Goal: Check status

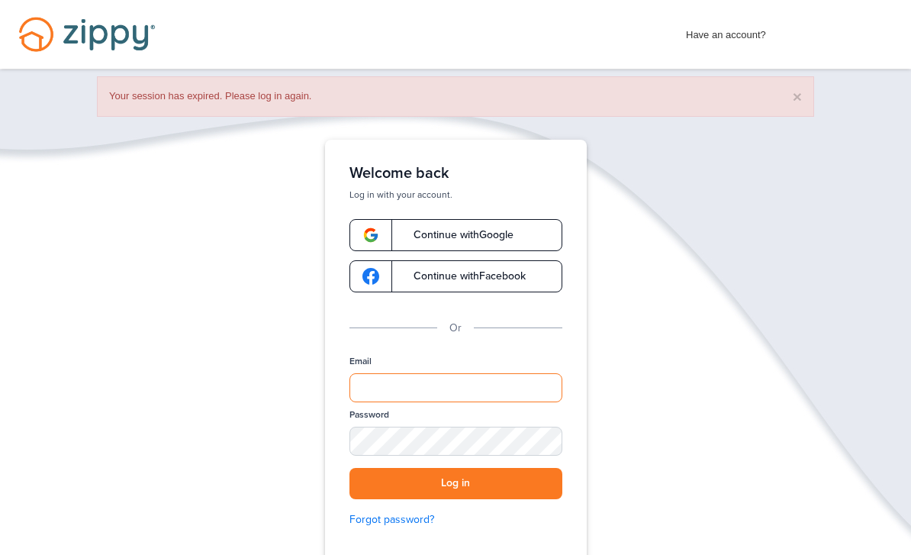
drag, startPoint x: 492, startPoint y: 388, endPoint x: 492, endPoint y: 635, distance: 247.2
click at [492, 387] on div "Verify your Email We just resent an email with a link to set your password to .…" at bounding box center [455, 400] width 305 height 520
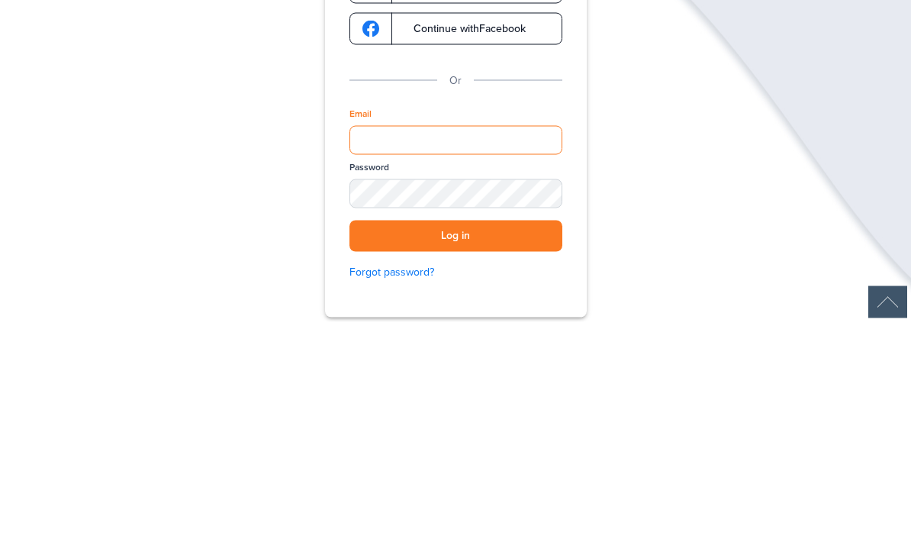
type input "**********"
click at [455, 453] on button "Log in" at bounding box center [455, 468] width 213 height 31
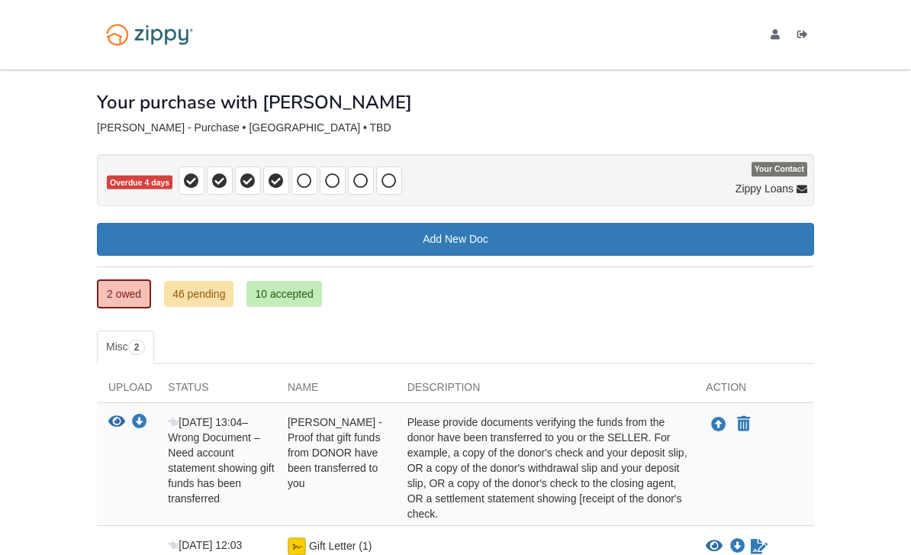
click at [220, 288] on link "46 pending" at bounding box center [198, 294] width 69 height 26
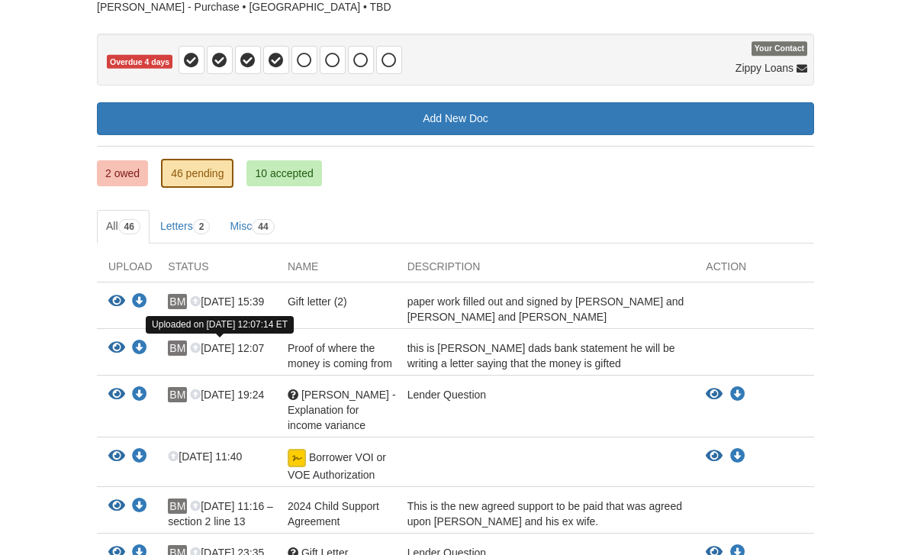
scroll to position [121, 0]
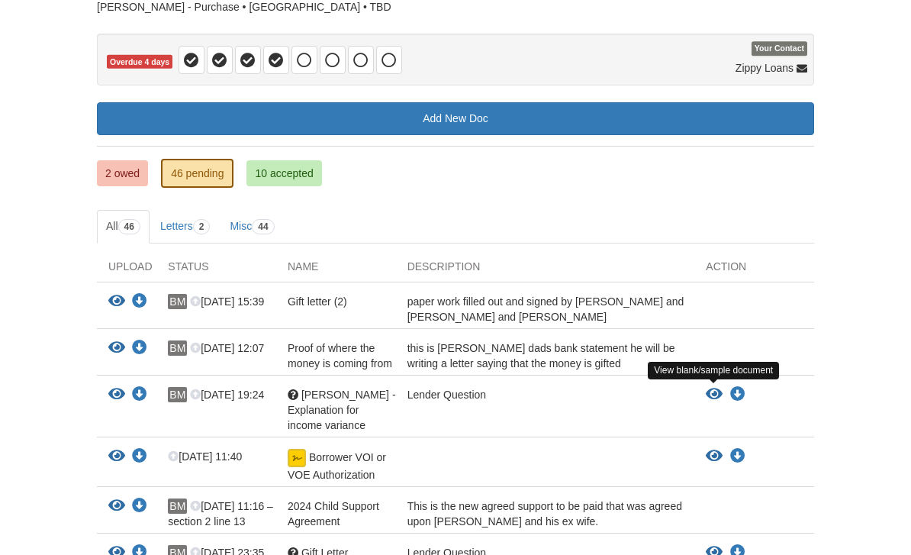
click at [719, 388] on icon "View Corey - Explanation for income variance" at bounding box center [714, 394] width 17 height 15
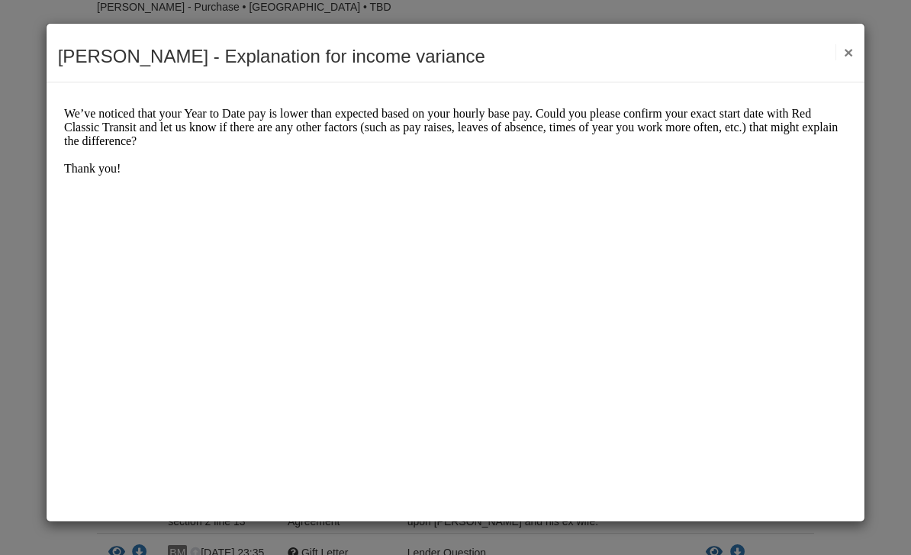
scroll to position [0, 0]
click at [853, 55] on button "×" at bounding box center [844, 52] width 18 height 16
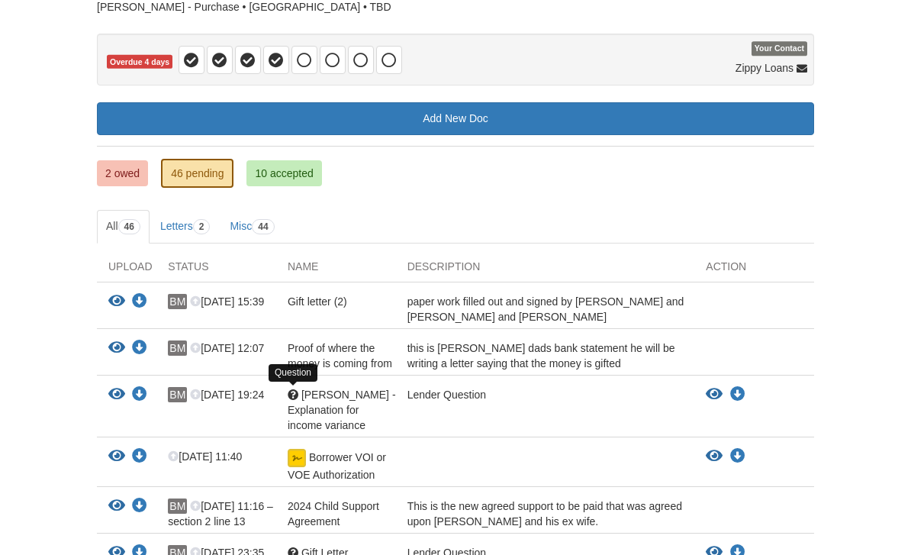
click at [292, 391] on div at bounding box center [293, 394] width 11 height 11
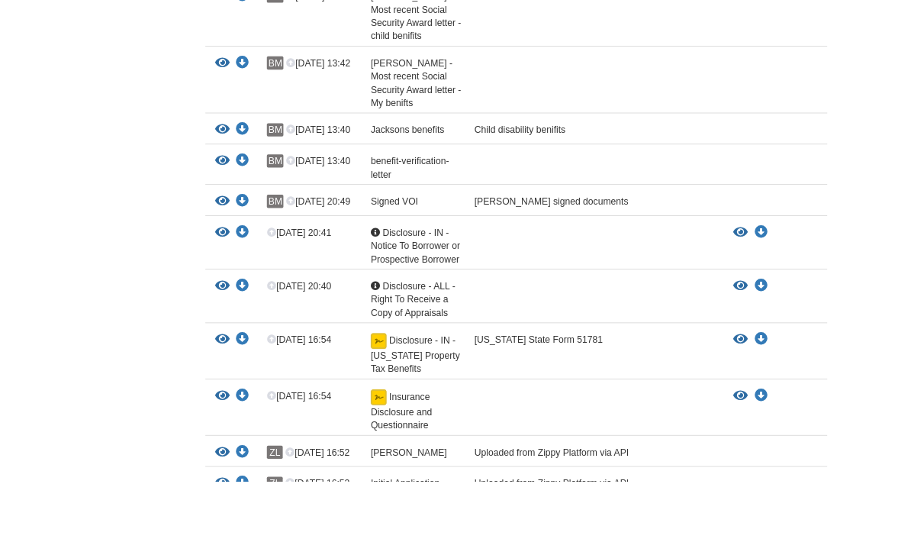
scroll to position [1662, 0]
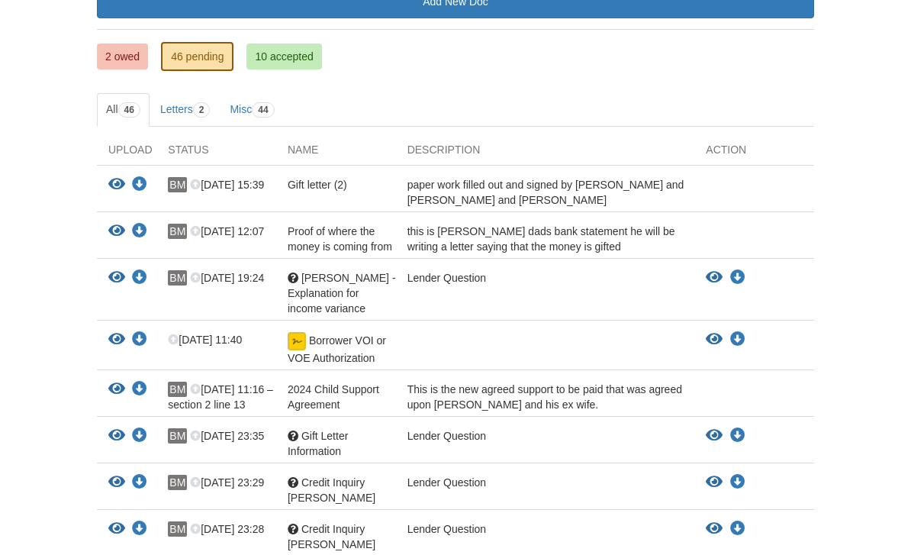
scroll to position [238, 0]
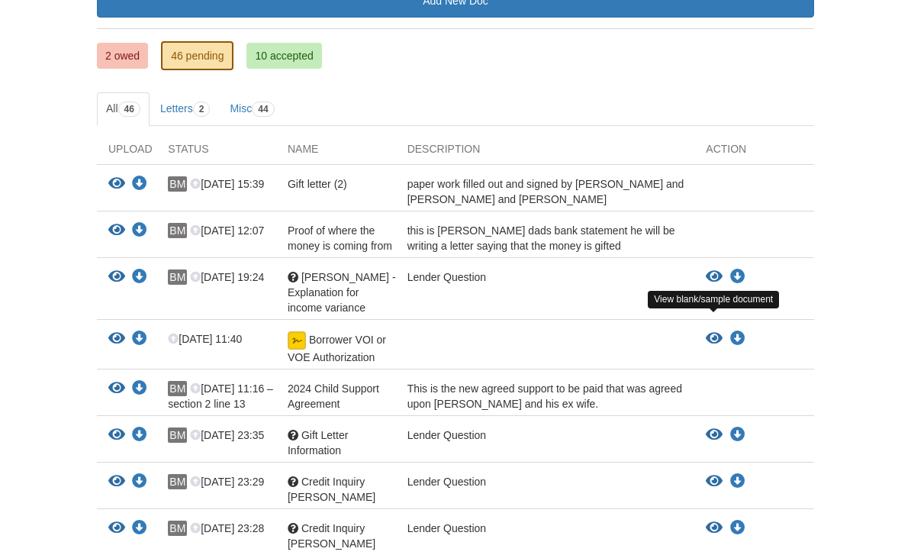
click at [716, 331] on icon "View Borrower VOI or VOE Authorization" at bounding box center [714, 338] width 17 height 15
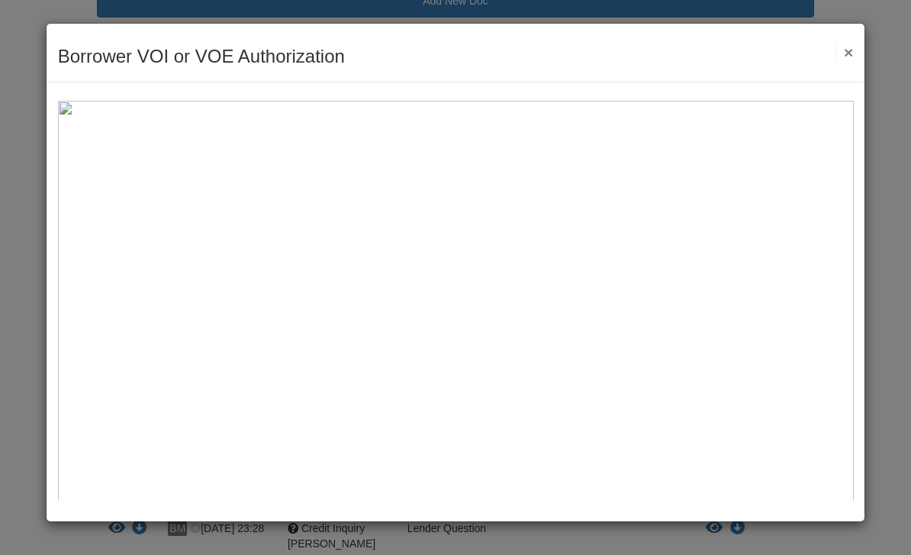
scroll to position [0, 0]
click at [849, 56] on button "×" at bounding box center [844, 52] width 18 height 16
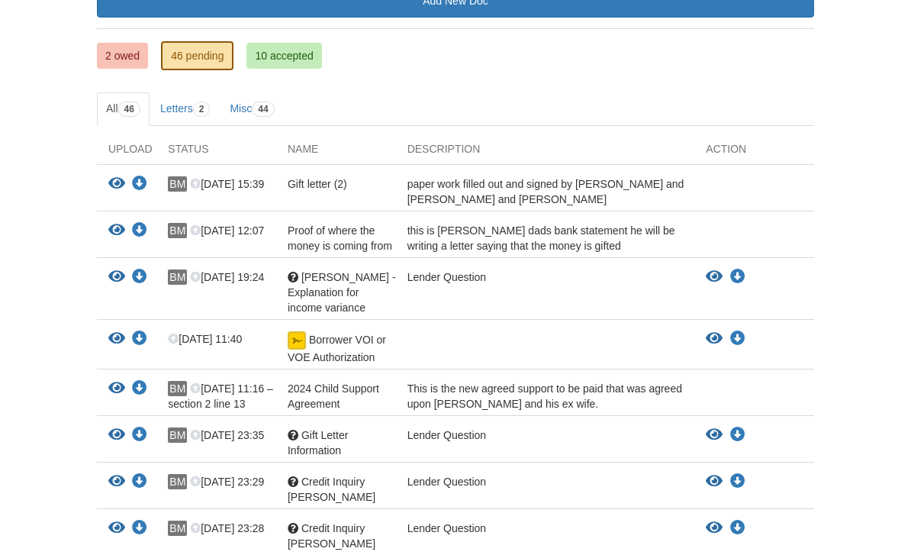
click at [123, 61] on link "2 owed" at bounding box center [122, 56] width 51 height 26
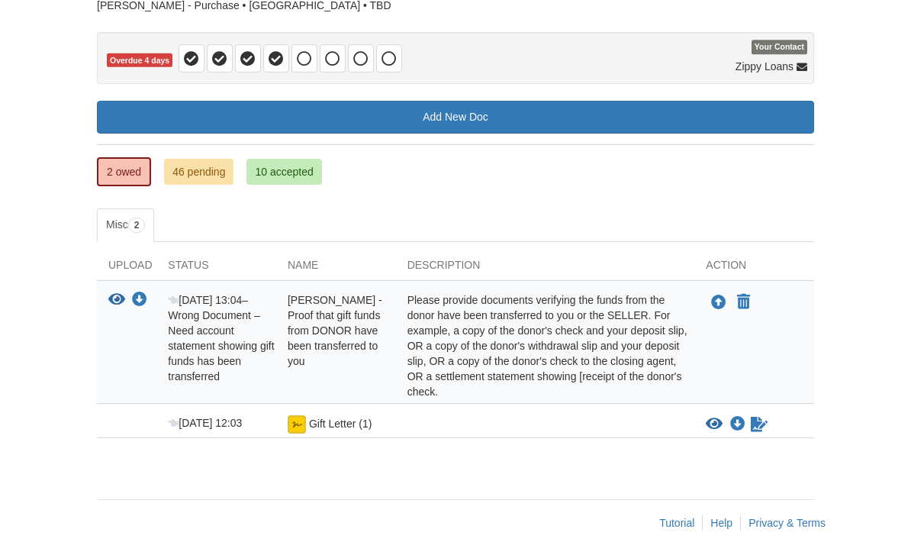
scroll to position [127, 0]
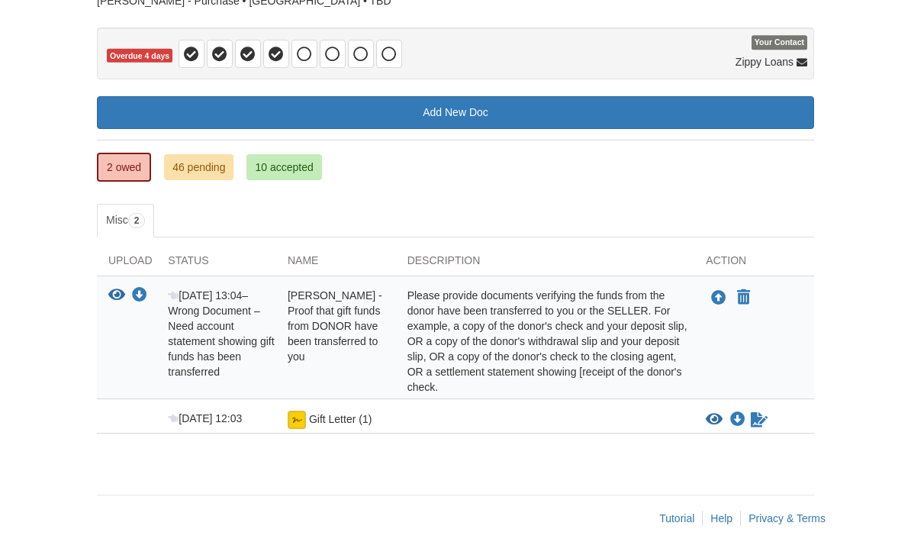
click at [207, 178] on link "46 pending" at bounding box center [198, 167] width 69 height 26
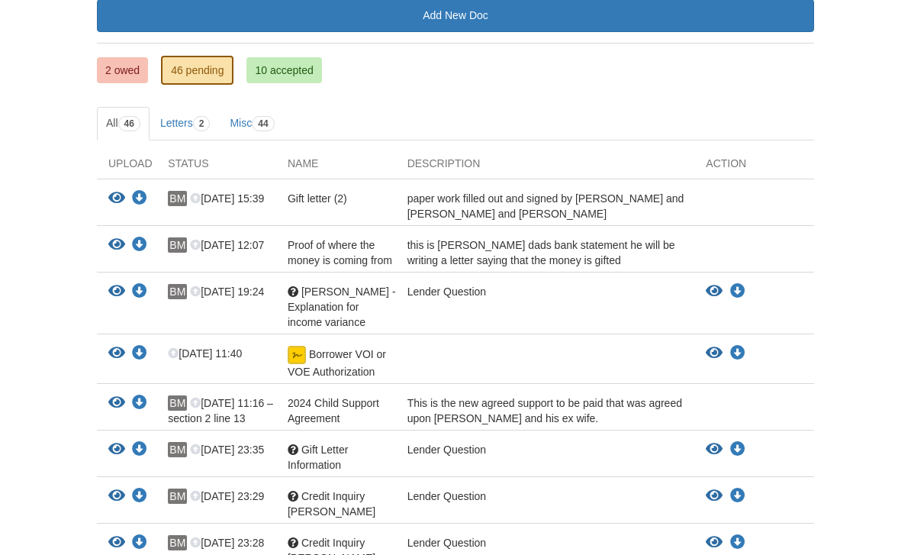
scroll to position [224, 0]
click at [706, 346] on icon "View Borrower VOI or VOE Authorization" at bounding box center [714, 353] width 17 height 15
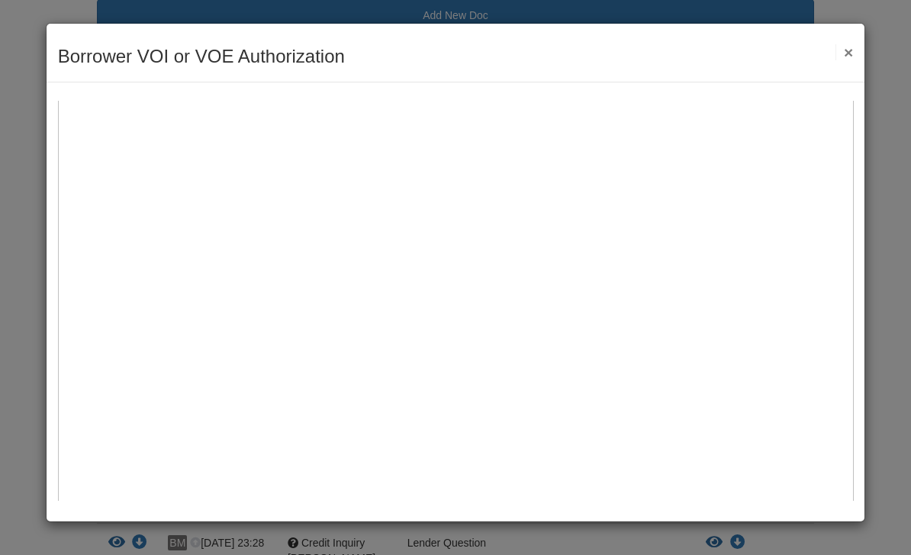
scroll to position [217, 0]
click at [837, 49] on button "×" at bounding box center [844, 52] width 18 height 16
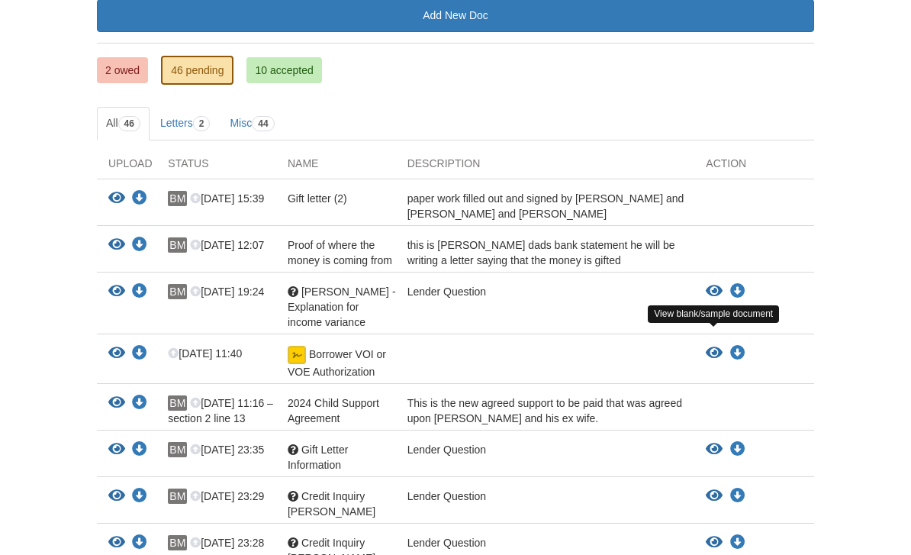
click at [714, 346] on icon "View Borrower VOI or VOE Authorization" at bounding box center [714, 353] width 17 height 15
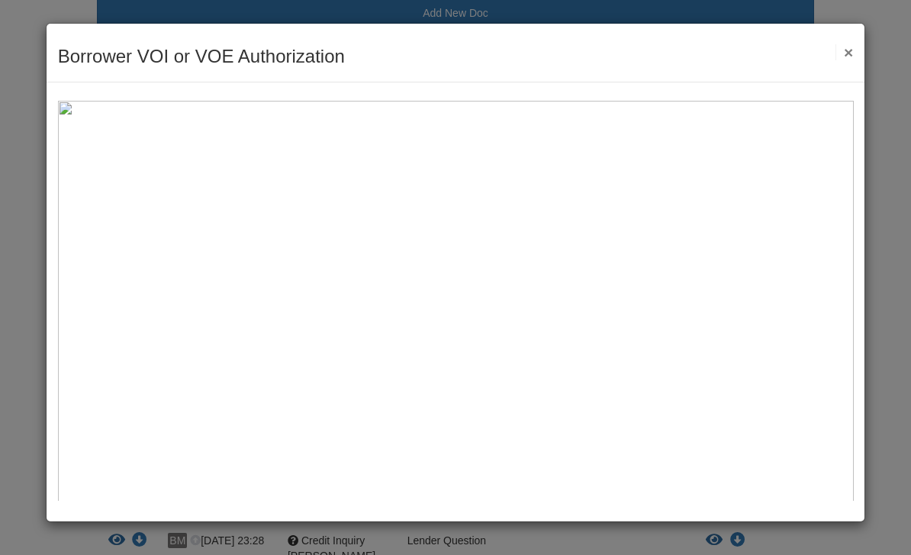
scroll to position [224, 0]
click at [846, 55] on button "×" at bounding box center [844, 52] width 18 height 16
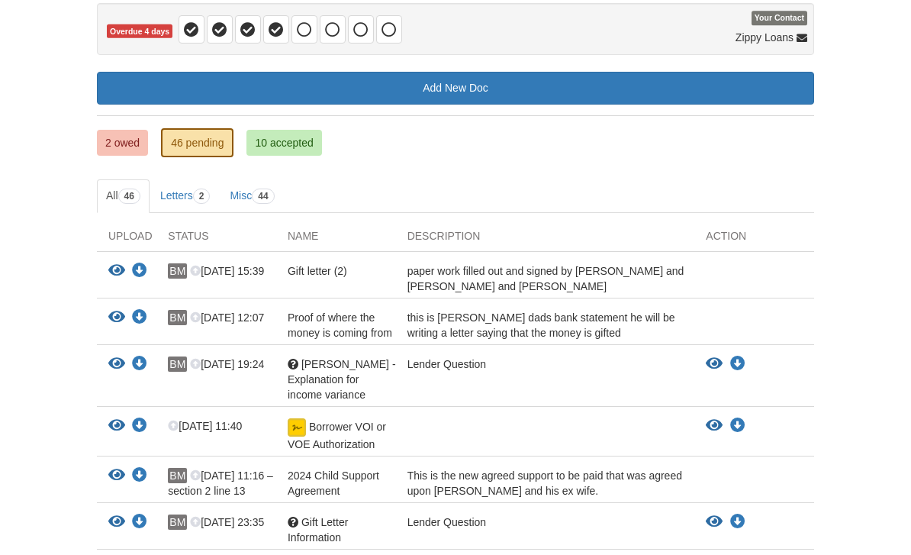
scroll to position [153, 0]
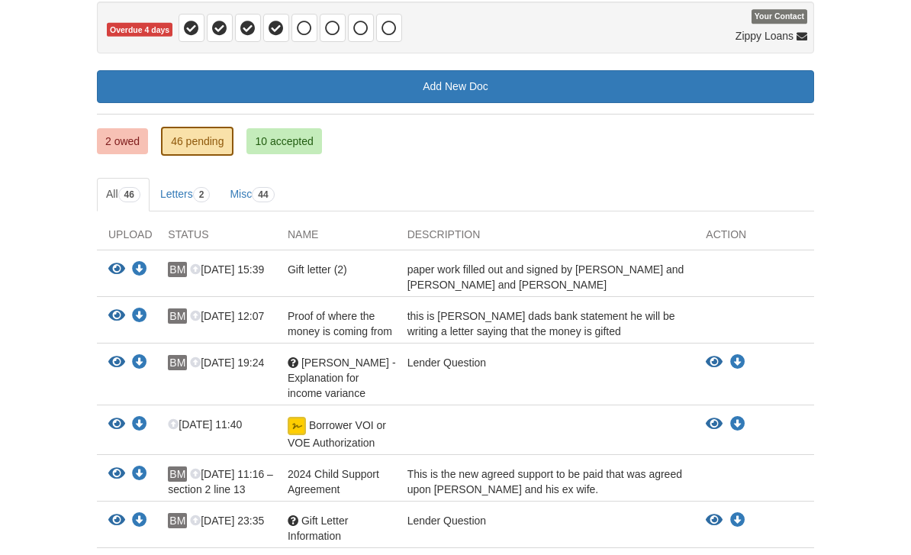
click at [301, 146] on link "10 accepted" at bounding box center [283, 141] width 75 height 26
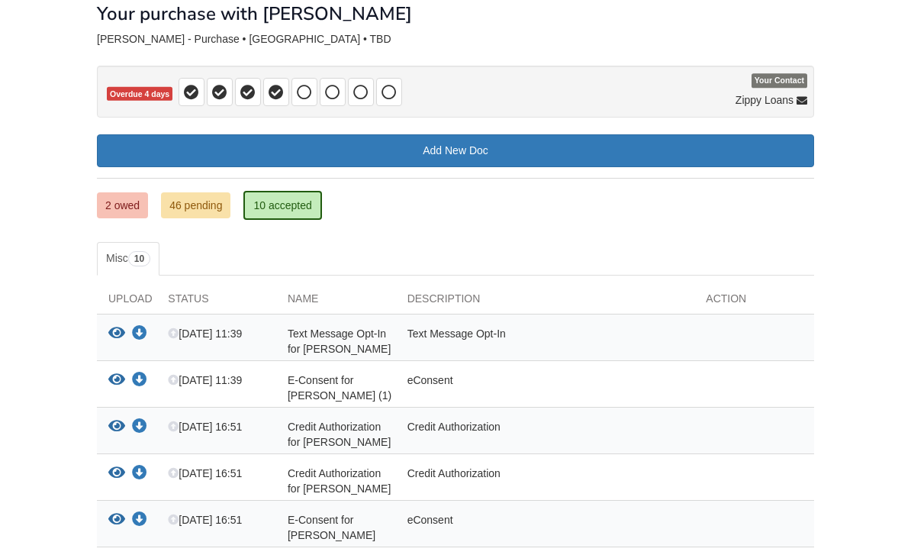
scroll to position [88, 0]
